Goal: Navigation & Orientation: Understand site structure

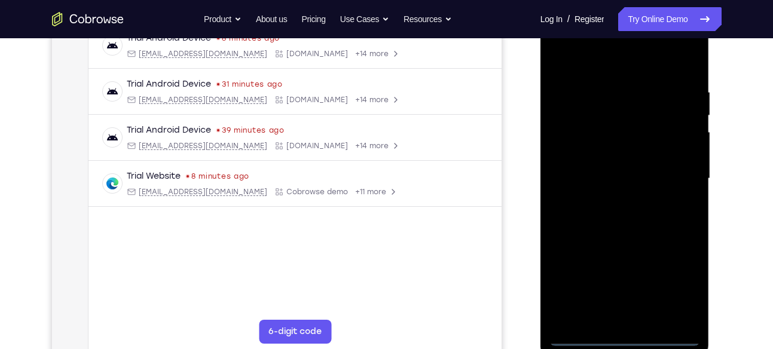
click at [628, 339] on div at bounding box center [624, 178] width 151 height 335
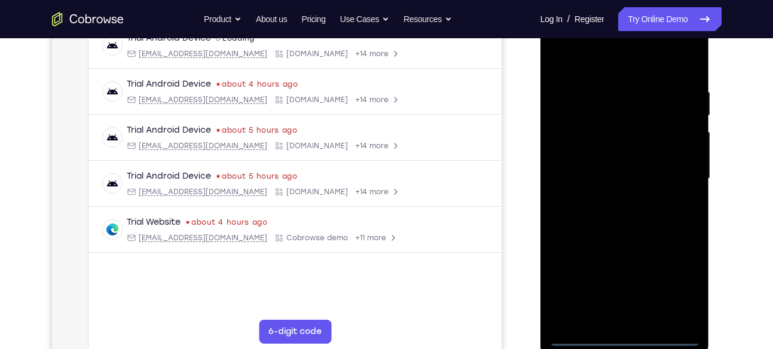
click at [669, 283] on div at bounding box center [624, 178] width 151 height 335
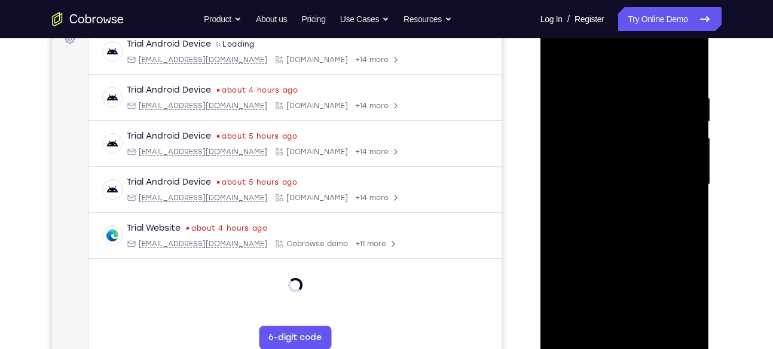
scroll to position [188, 0]
click at [625, 70] on div at bounding box center [624, 186] width 151 height 335
click at [680, 184] on div at bounding box center [624, 186] width 151 height 335
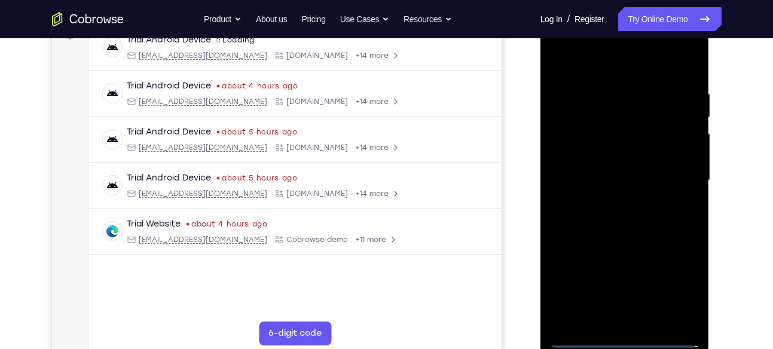
scroll to position [194, 0]
click at [607, 198] on div at bounding box center [624, 180] width 151 height 335
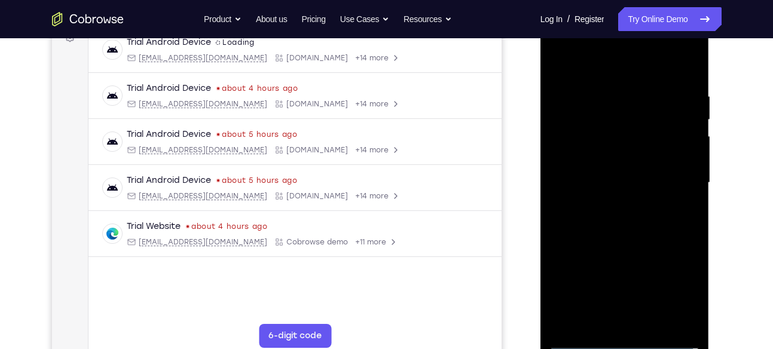
click at [625, 241] on div at bounding box center [624, 183] width 151 height 335
click at [623, 133] on div at bounding box center [624, 183] width 151 height 335
click at [625, 148] on div at bounding box center [624, 183] width 151 height 335
click at [595, 134] on div at bounding box center [624, 183] width 151 height 335
click at [595, 158] on div at bounding box center [624, 183] width 151 height 335
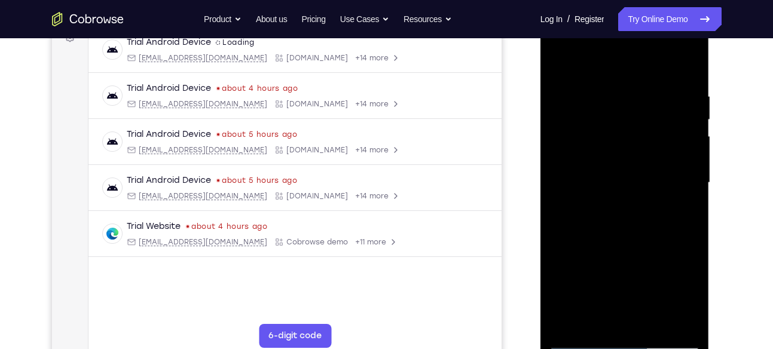
click at [610, 202] on div at bounding box center [624, 183] width 151 height 335
drag, startPoint x: 642, startPoint y: 62, endPoint x: 655, endPoint y: 242, distance: 180.4
click at [655, 242] on div at bounding box center [624, 183] width 151 height 335
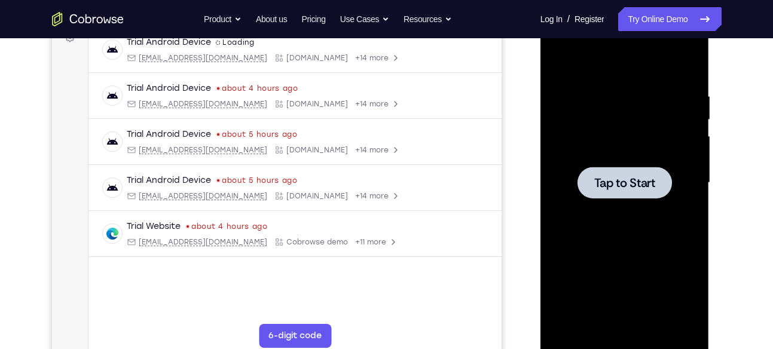
click at [617, 223] on div at bounding box center [624, 183] width 151 height 335
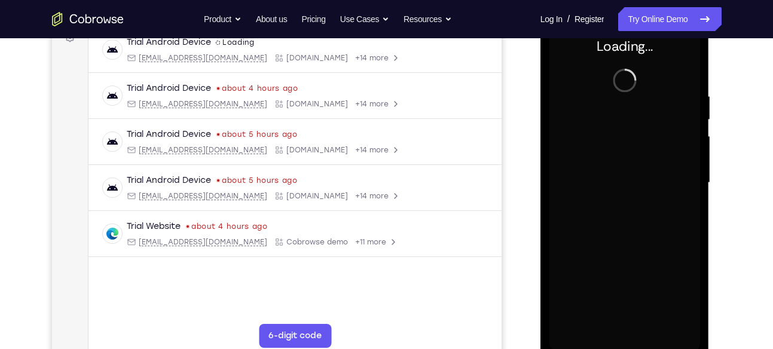
scroll to position [204, 0]
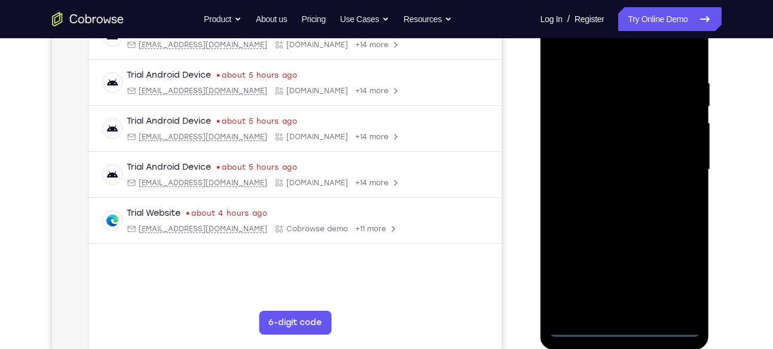
click at [625, 324] on div at bounding box center [624, 169] width 151 height 335
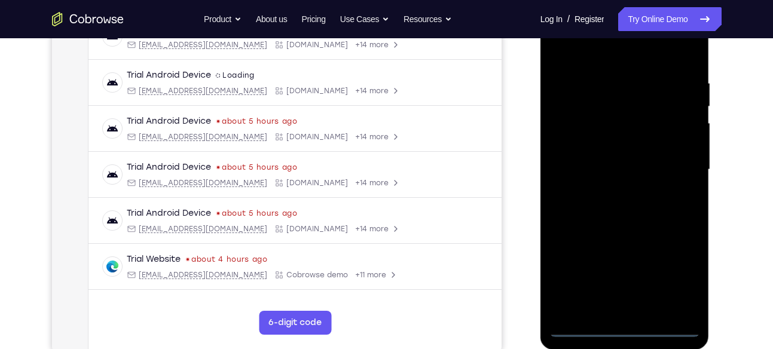
click at [675, 279] on div at bounding box center [624, 169] width 151 height 335
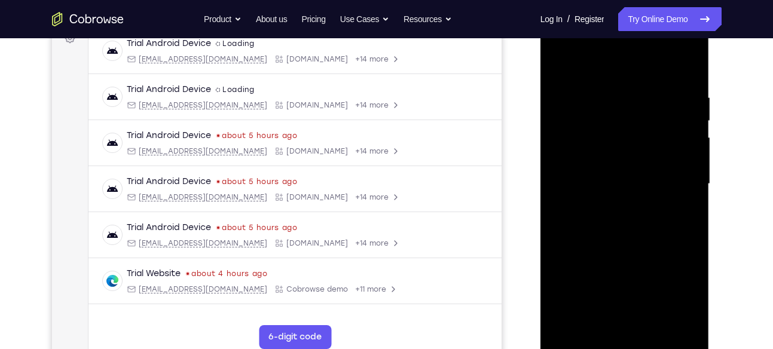
scroll to position [188, 0]
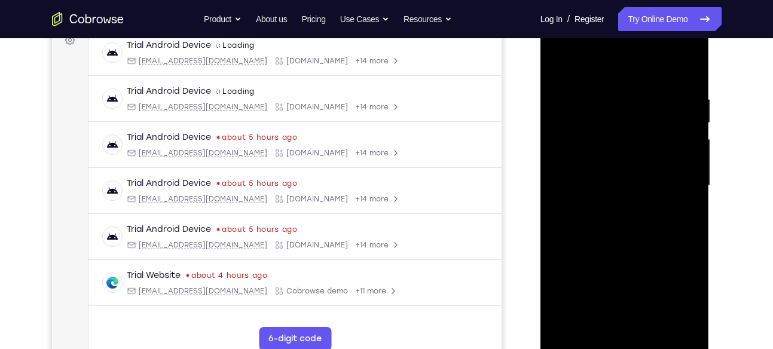
click at [609, 63] on div at bounding box center [624, 186] width 151 height 335
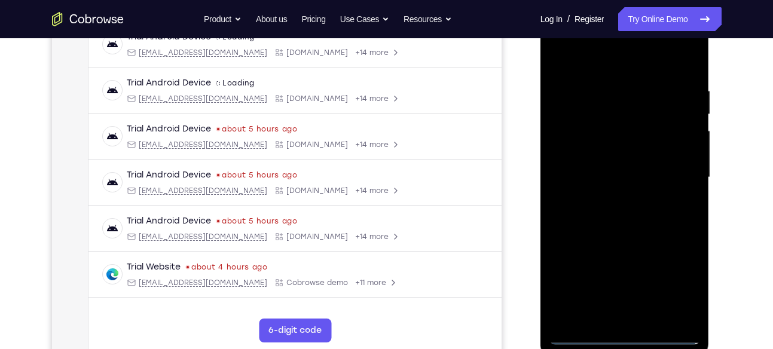
scroll to position [198, 0]
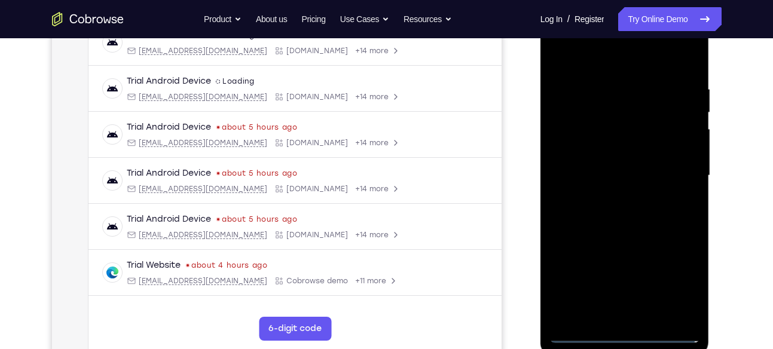
click at [613, 61] on div at bounding box center [624, 175] width 151 height 335
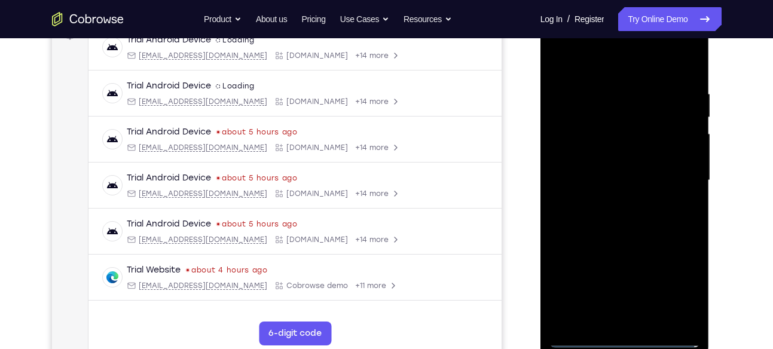
scroll to position [193, 0]
click at [672, 173] on div at bounding box center [624, 181] width 151 height 335
click at [610, 318] on div at bounding box center [624, 181] width 151 height 335
click at [611, 323] on div at bounding box center [624, 181] width 151 height 335
click at [558, 63] on div at bounding box center [624, 181] width 151 height 335
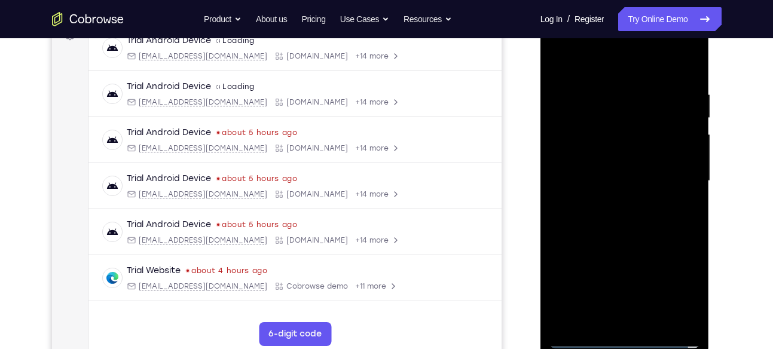
click at [621, 235] on div at bounding box center [624, 181] width 151 height 335
click at [644, 131] on div at bounding box center [624, 181] width 151 height 335
click at [637, 144] on div at bounding box center [624, 181] width 151 height 335
click at [622, 134] on div at bounding box center [624, 181] width 151 height 335
click at [622, 154] on div at bounding box center [624, 181] width 151 height 335
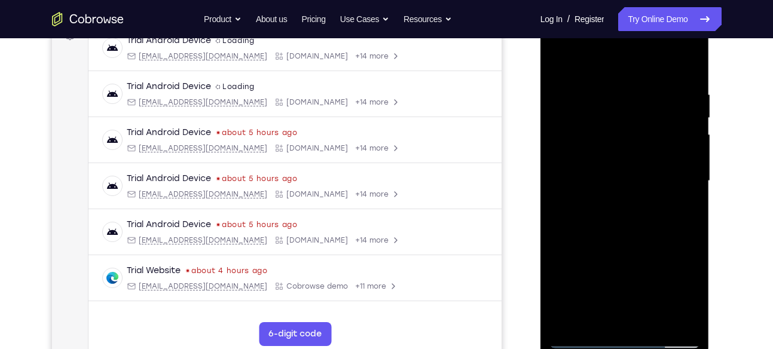
click at [617, 301] on div at bounding box center [624, 181] width 151 height 335
drag, startPoint x: 606, startPoint y: 122, endPoint x: 630, endPoint y: 308, distance: 187.4
click at [630, 308] on div at bounding box center [624, 181] width 151 height 335
drag, startPoint x: 614, startPoint y: 131, endPoint x: 603, endPoint y: 334, distance: 202.9
click at [603, 334] on div at bounding box center [624, 181] width 151 height 335
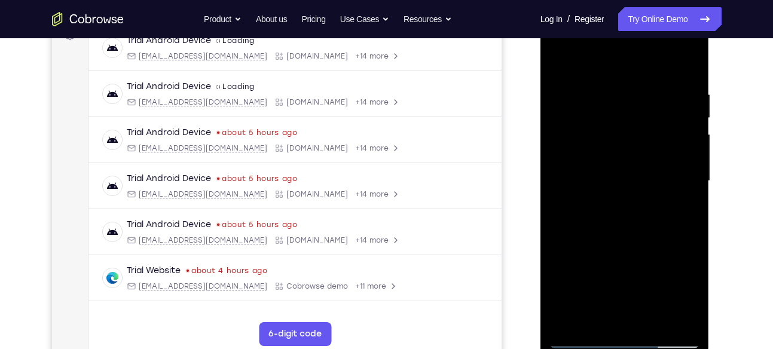
click at [583, 338] on div at bounding box center [624, 181] width 151 height 335
drag, startPoint x: 638, startPoint y: 102, endPoint x: 648, endPoint y: 357, distance: 254.8
click at [648, 348] on div at bounding box center [624, 183] width 169 height 356
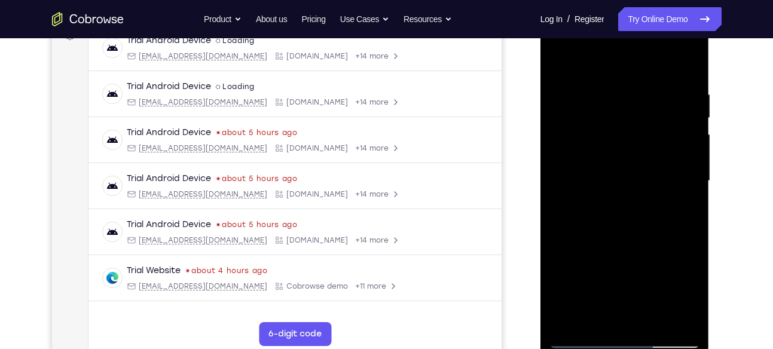
click at [590, 334] on div at bounding box center [624, 181] width 151 height 335
click at [580, 339] on div at bounding box center [624, 181] width 151 height 335
